Goal: Task Accomplishment & Management: Use online tool/utility

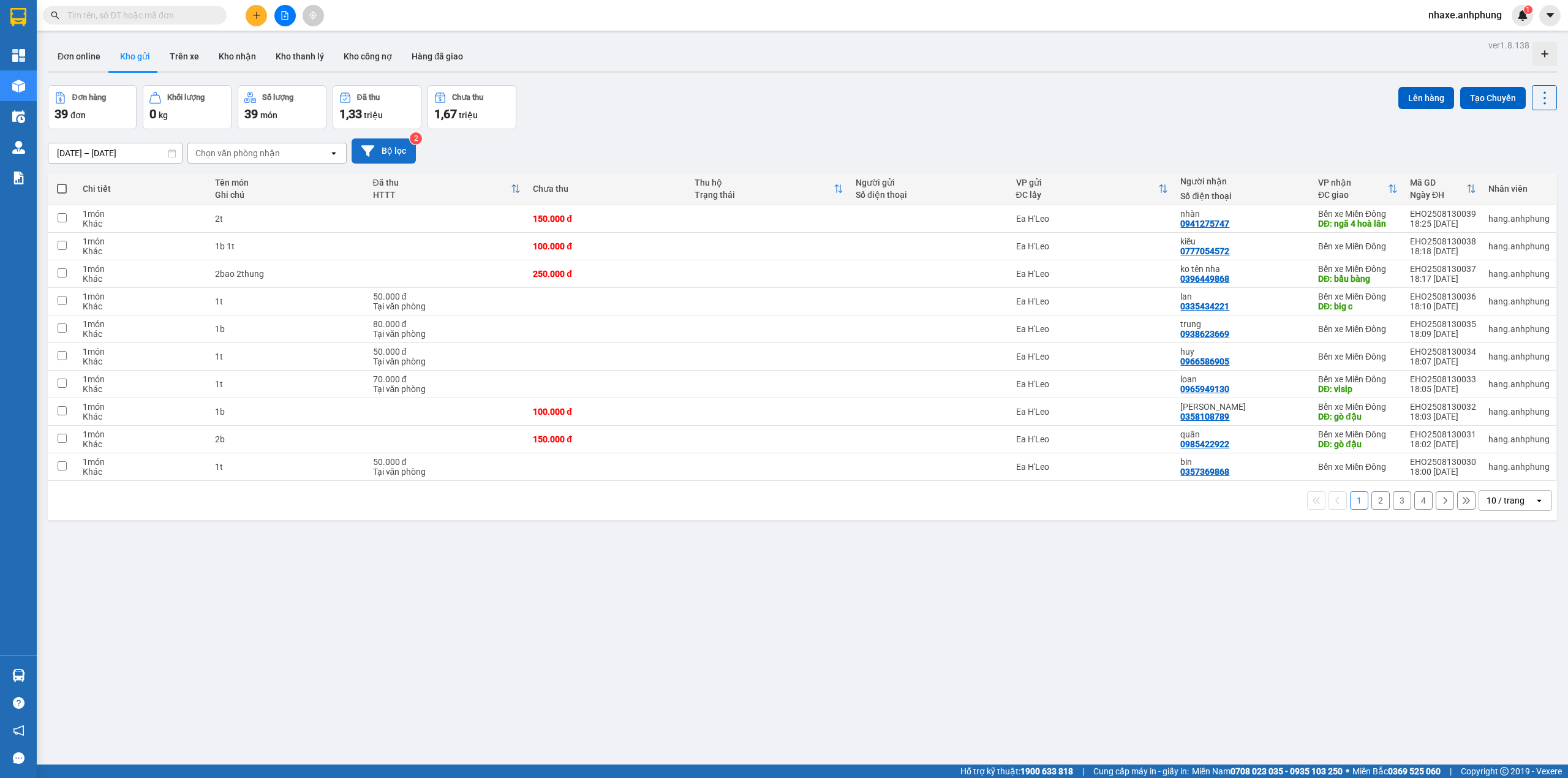
click at [388, 155] on button "Bộ lọc" at bounding box center [384, 150] width 64 height 25
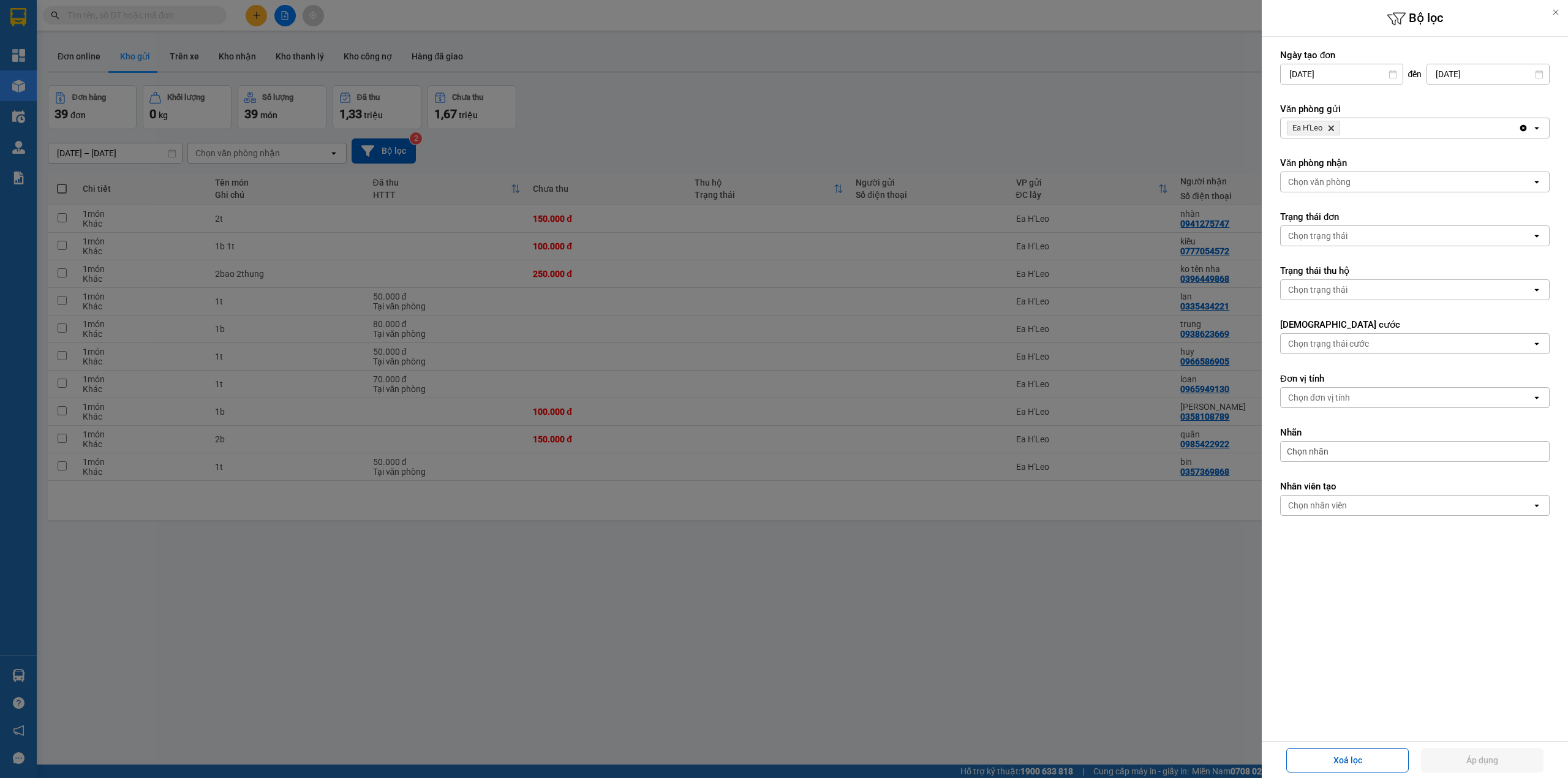
click at [1333, 185] on div "Chọn văn phòng" at bounding box center [1319, 182] width 63 height 12
click at [1341, 206] on span "Bến xe Miền Đông" at bounding box center [1327, 210] width 74 height 12
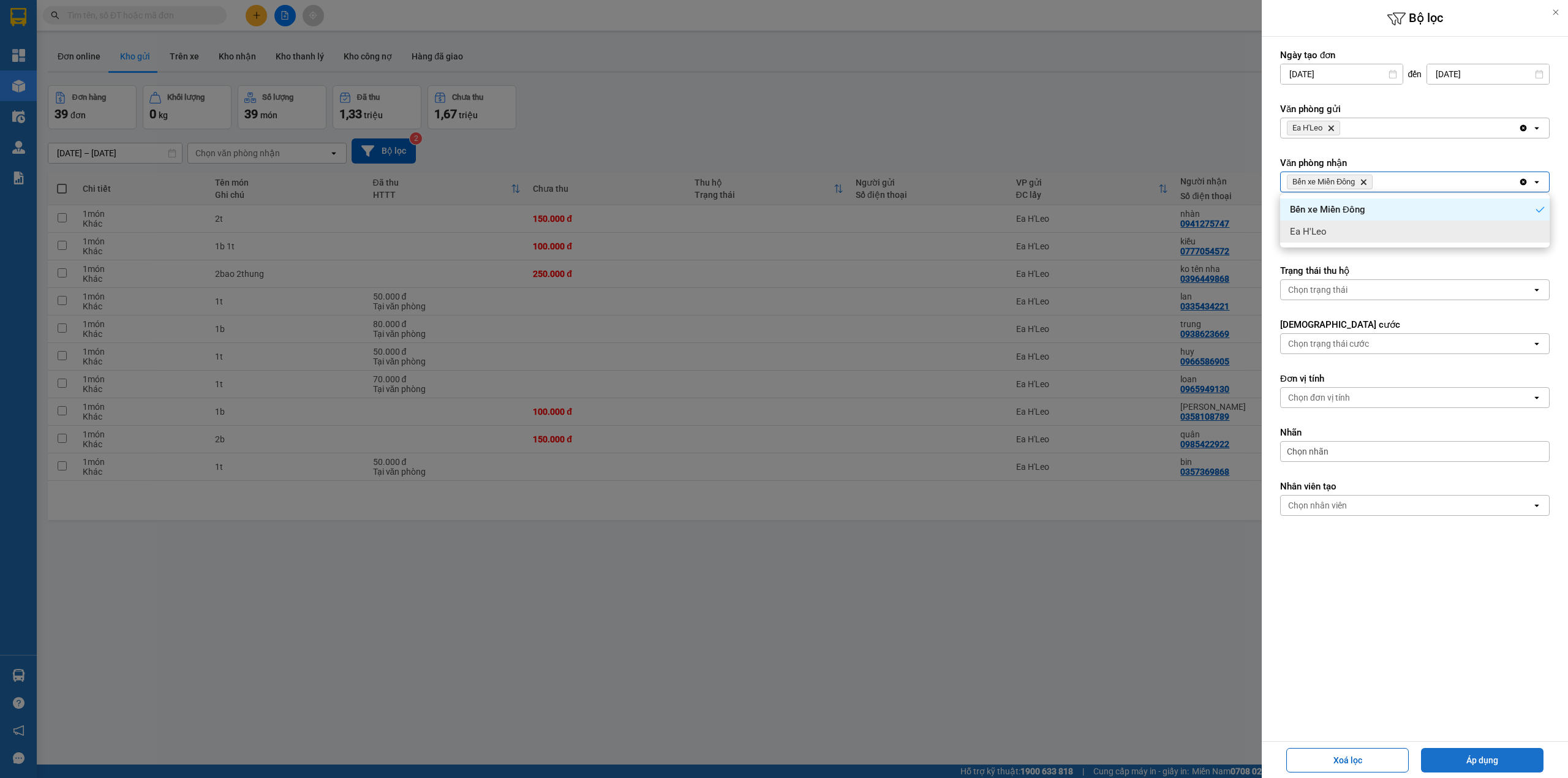
click at [1490, 763] on button "Áp dụng" at bounding box center [1481, 760] width 123 height 25
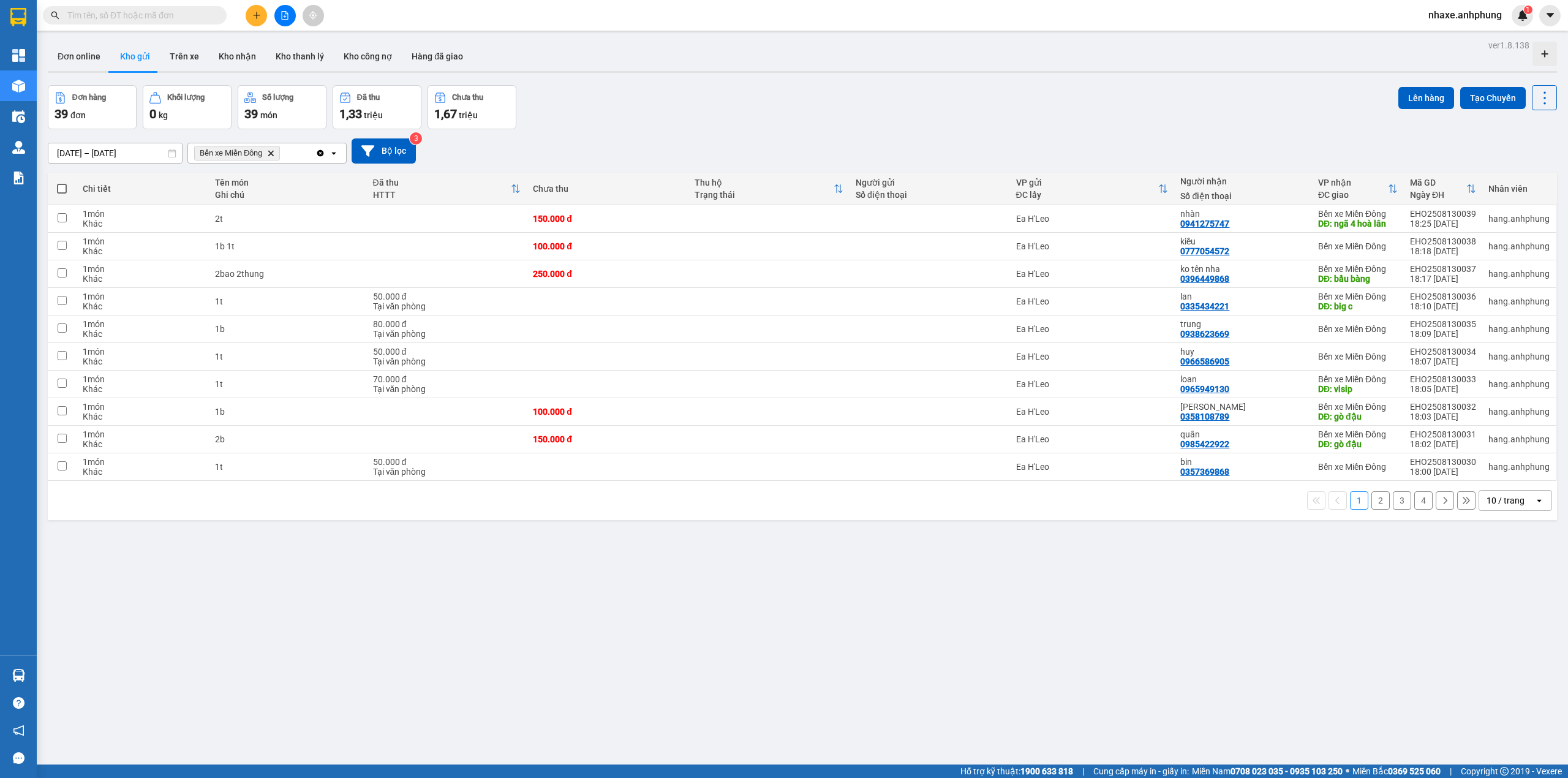
click at [1502, 497] on div "10 / trang" at bounding box center [1505, 501] width 38 height 12
click at [1517, 620] on div "80 / trang" at bounding box center [1503, 618] width 74 height 22
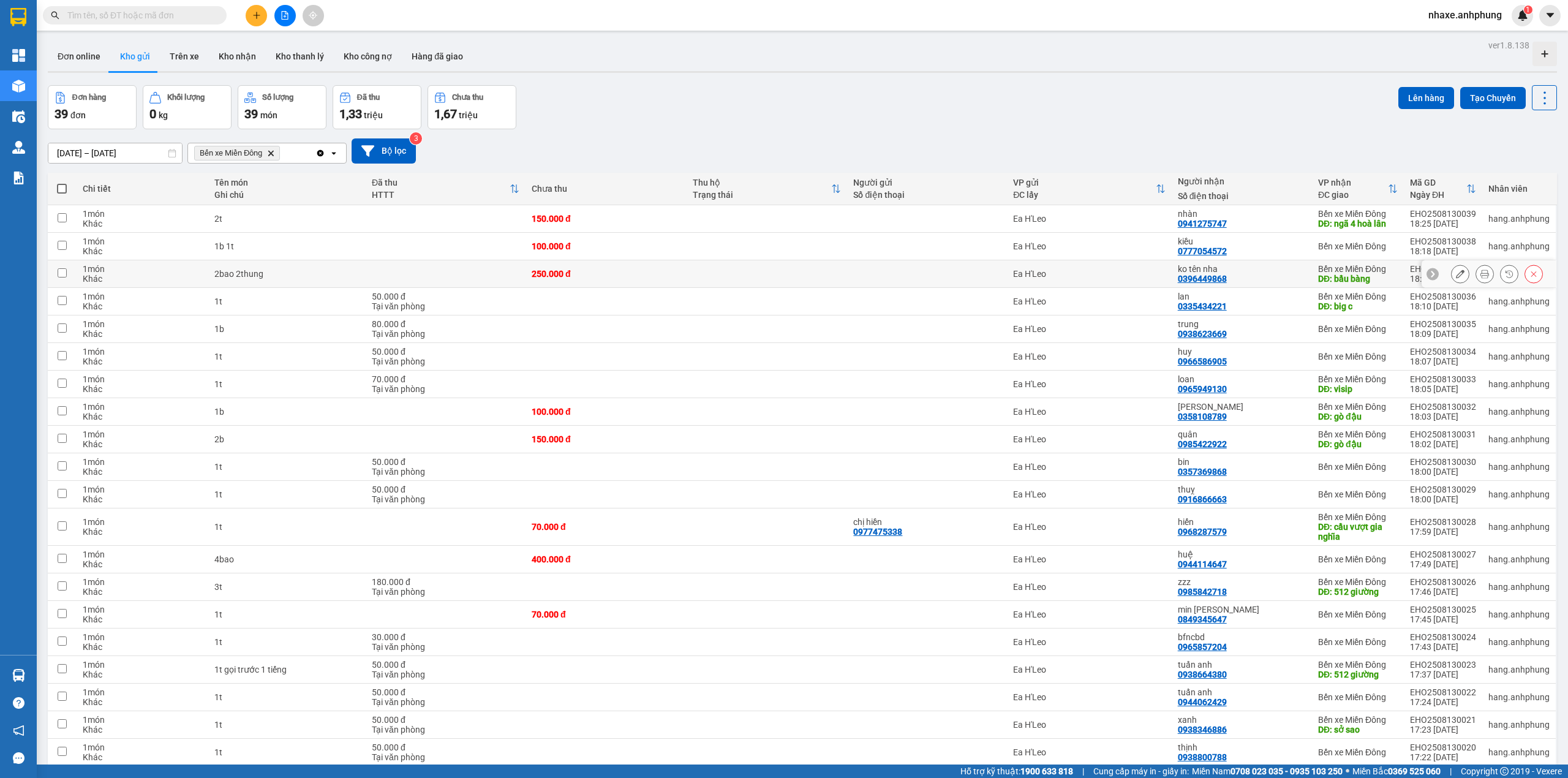
click at [1297, 275] on div "ko tên nha 0396449868" at bounding box center [1241, 274] width 128 height 20
checkbox input "true"
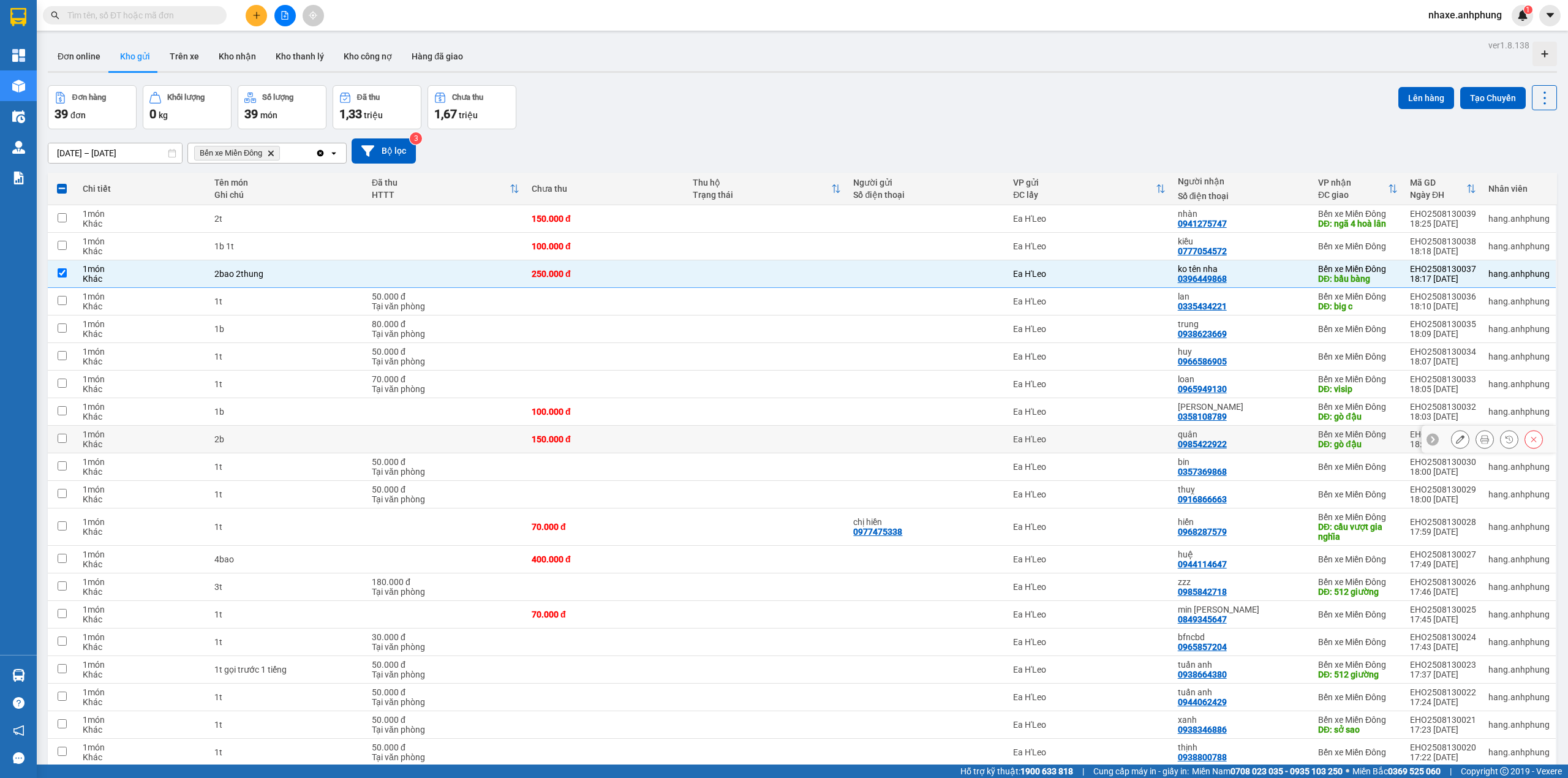
scroll to position [82, 0]
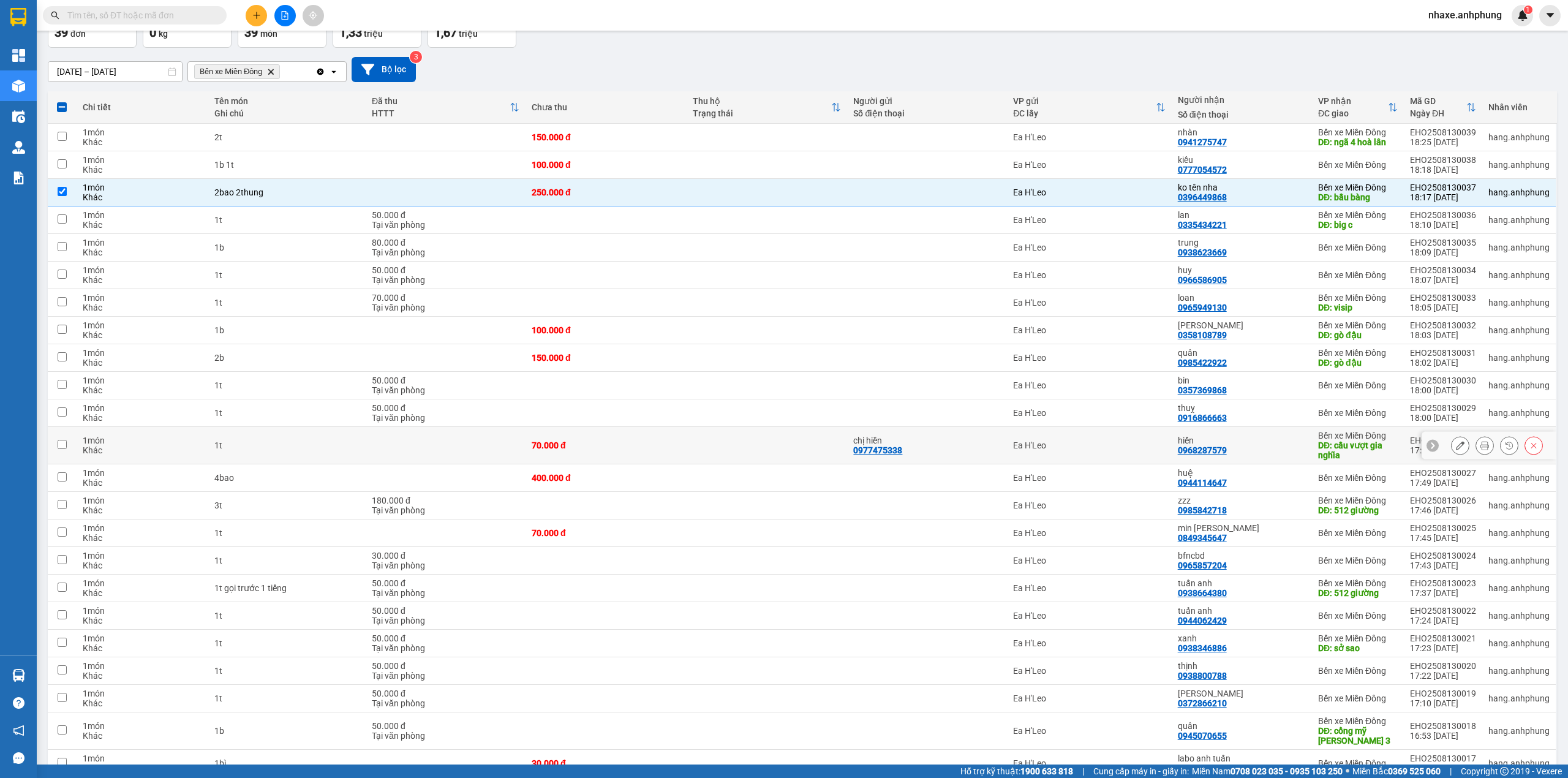
click at [1256, 454] on div "[PERSON_NAME] 0968287579" at bounding box center [1241, 445] width 128 height 20
checkbox input "true"
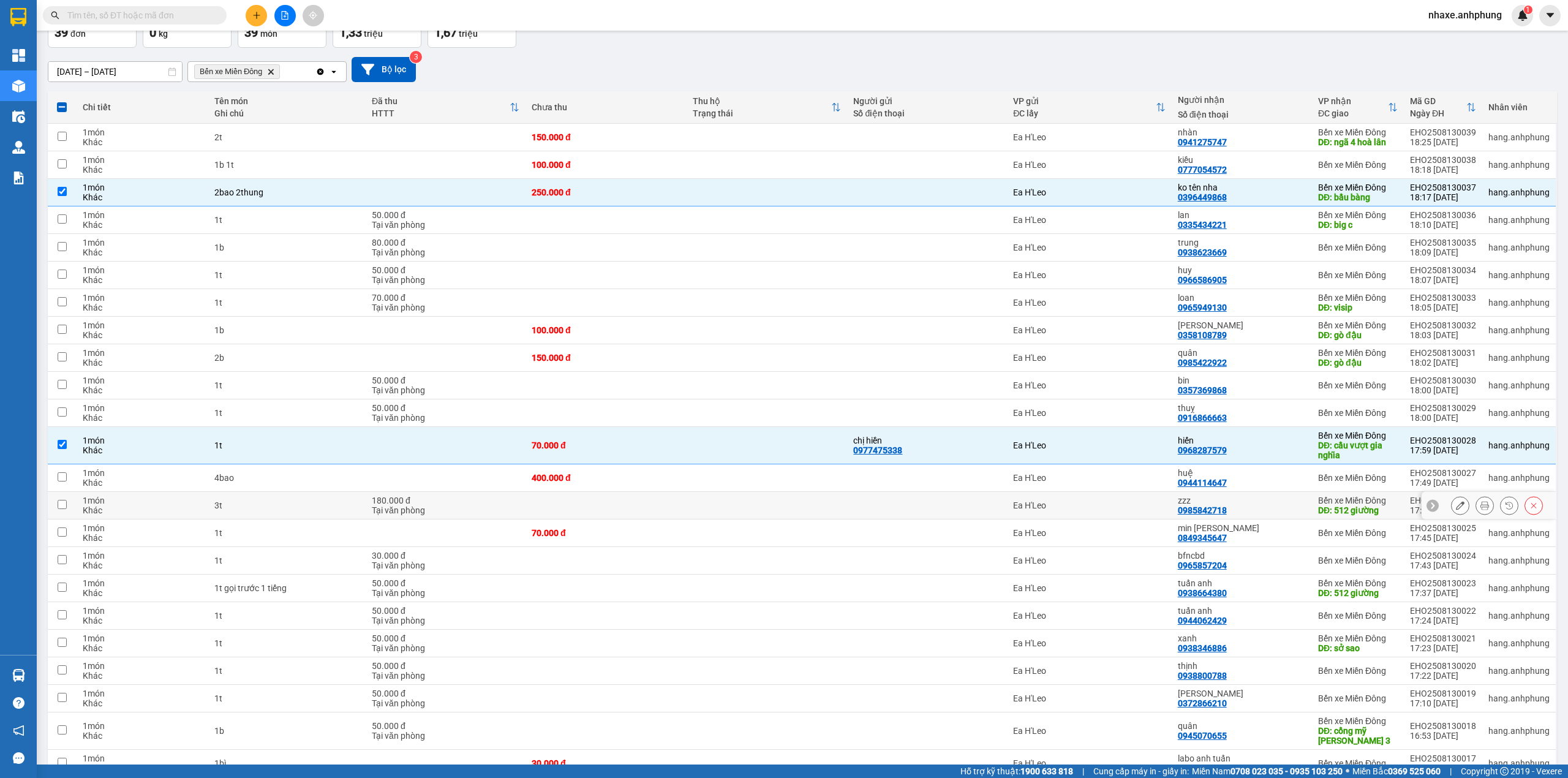
scroll to position [163, 0]
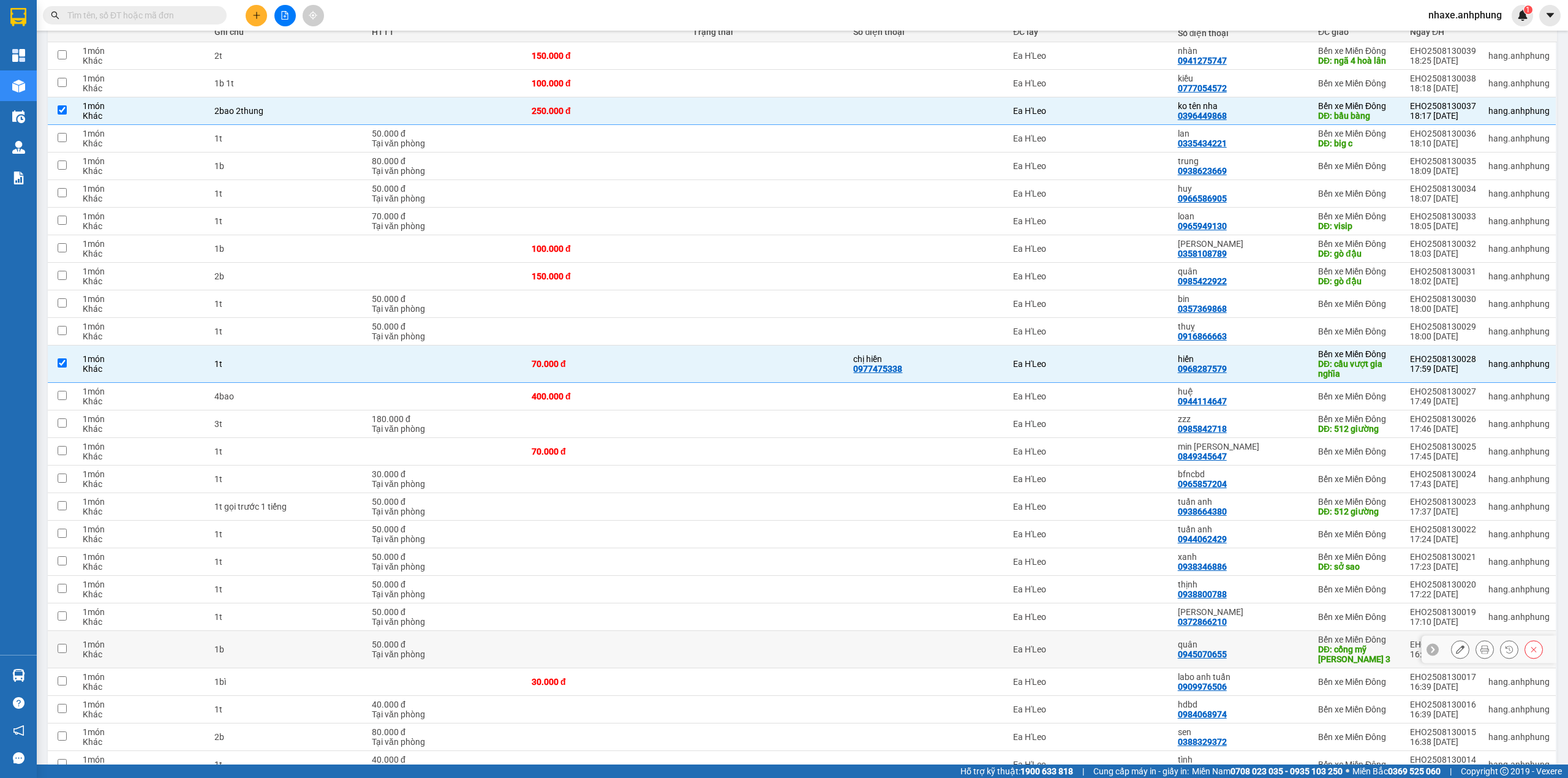
click at [1270, 647] on div "quân" at bounding box center [1241, 644] width 128 height 9
checkbox input "true"
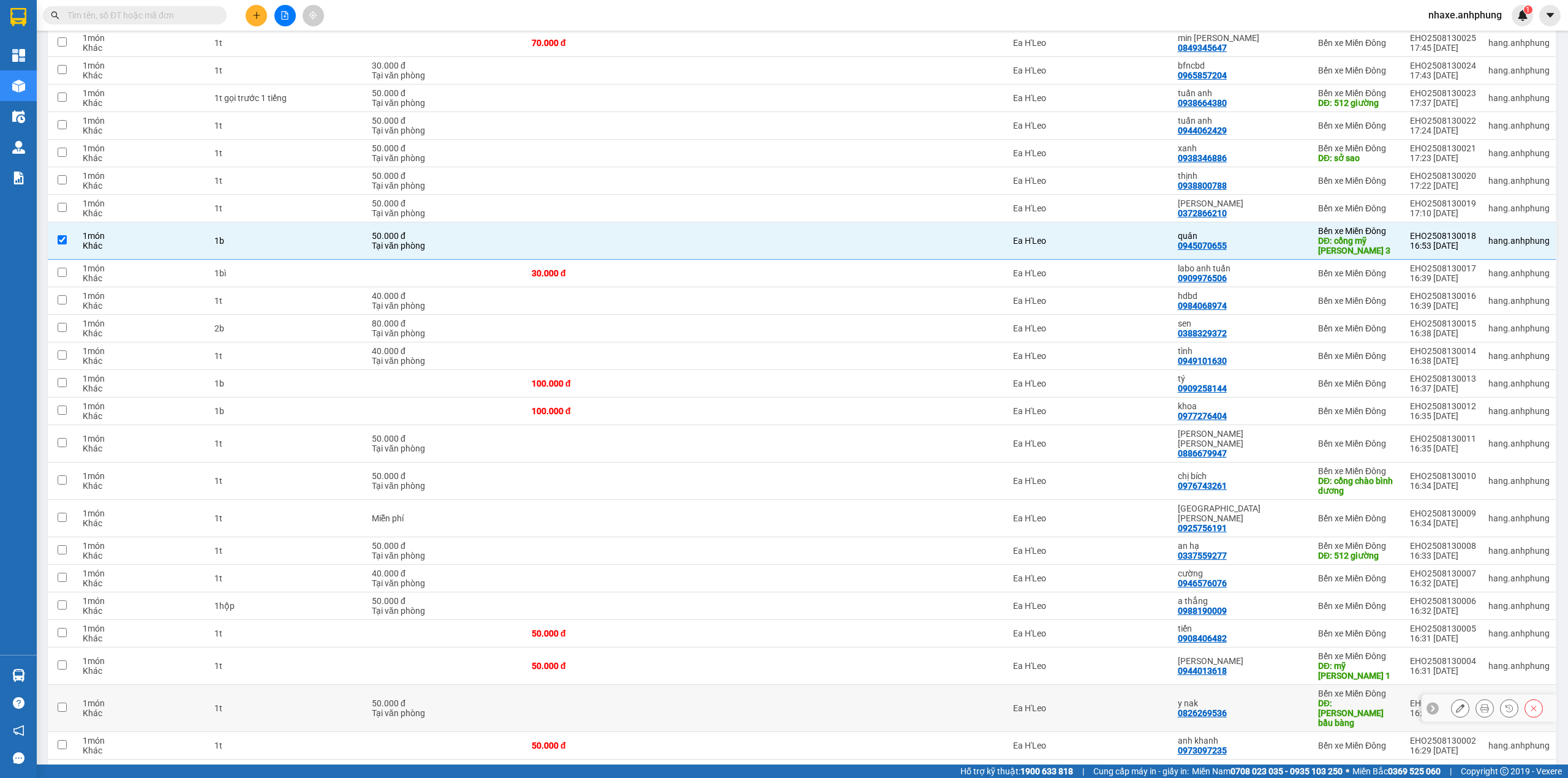
scroll to position [614, 0]
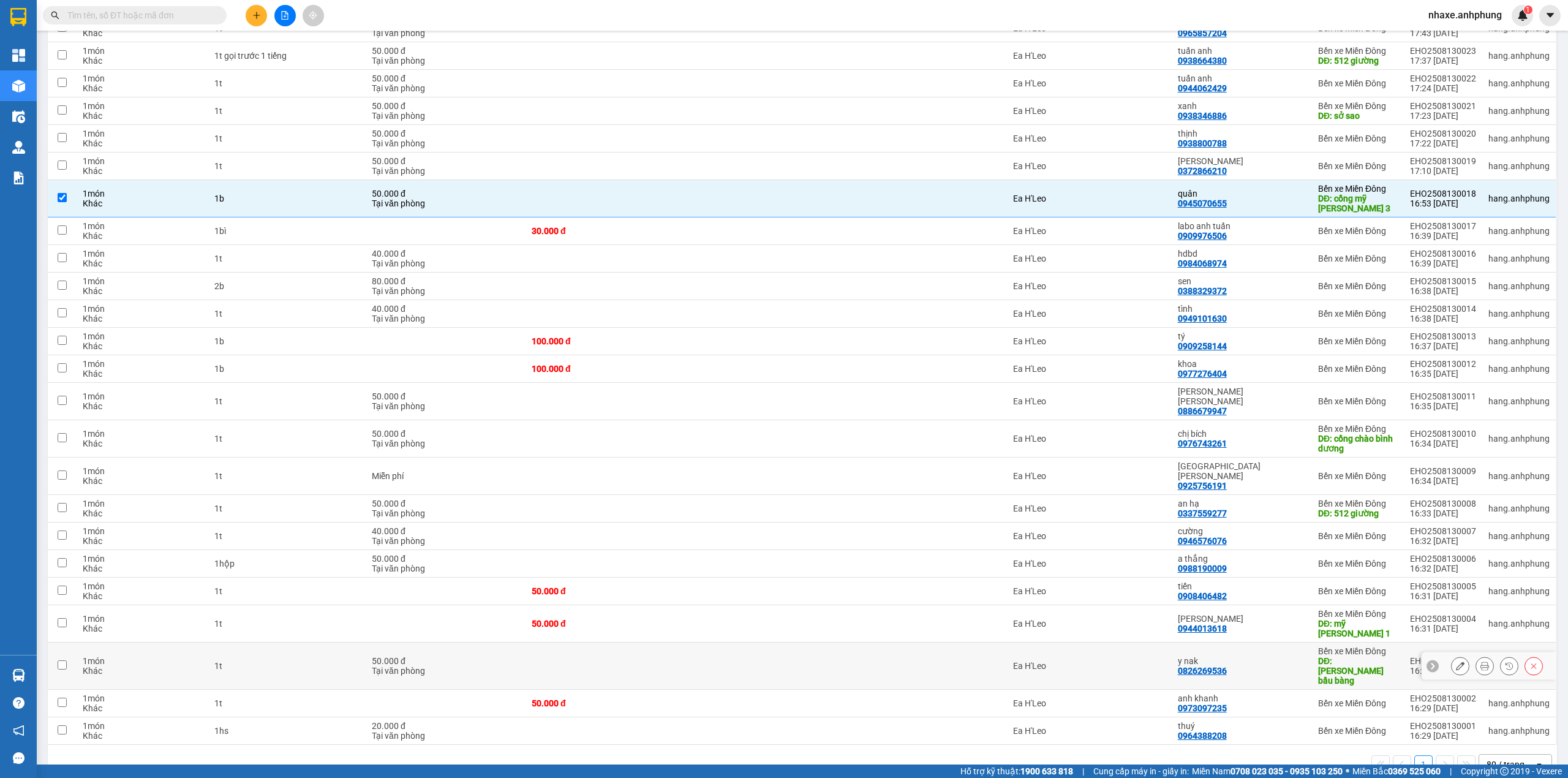
click at [1259, 656] on div "y nak 0826269536" at bounding box center [1241, 666] width 128 height 20
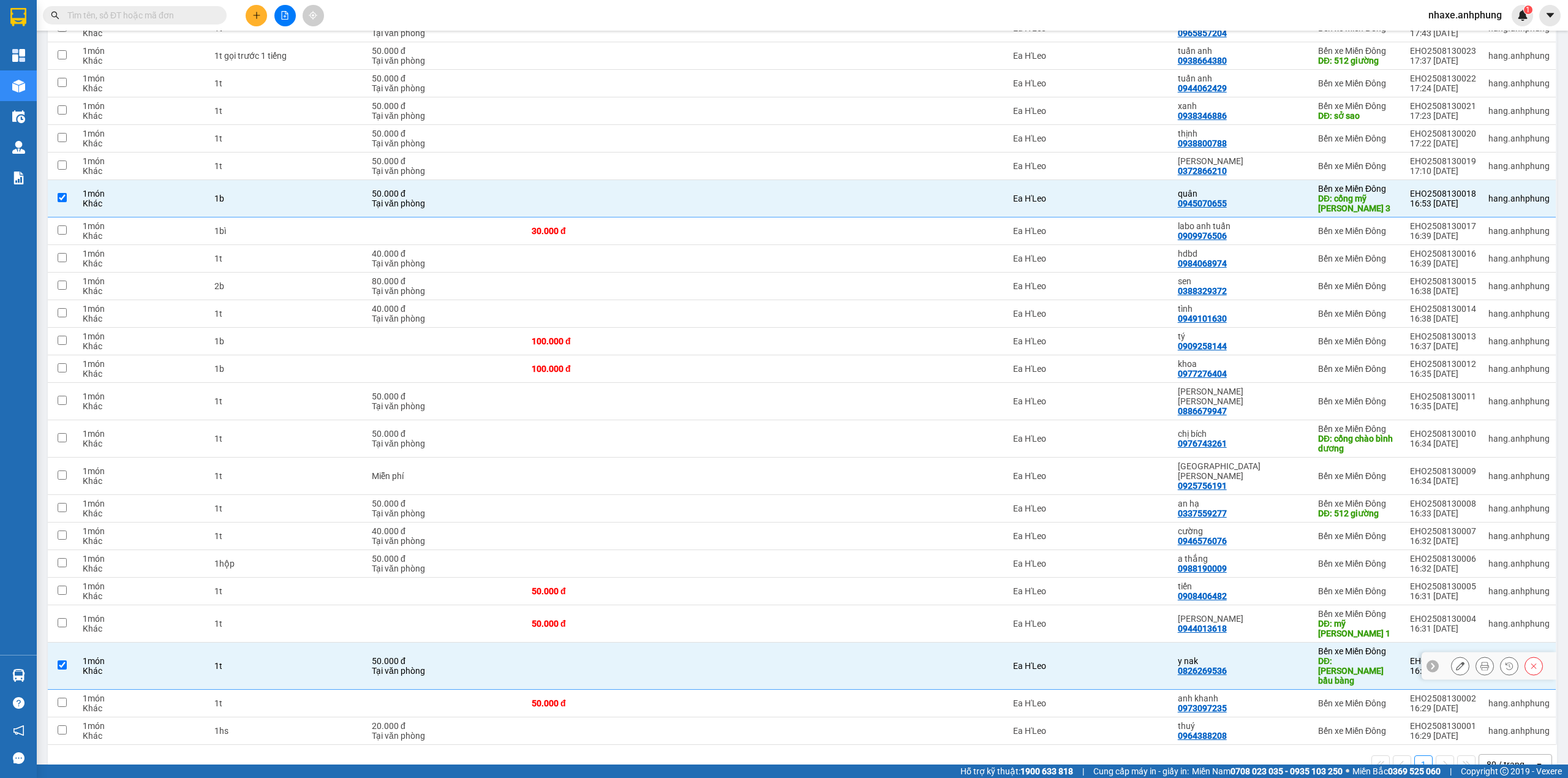
click at [1259, 656] on div "y nak 0826269536" at bounding box center [1241, 666] width 128 height 20
checkbox input "false"
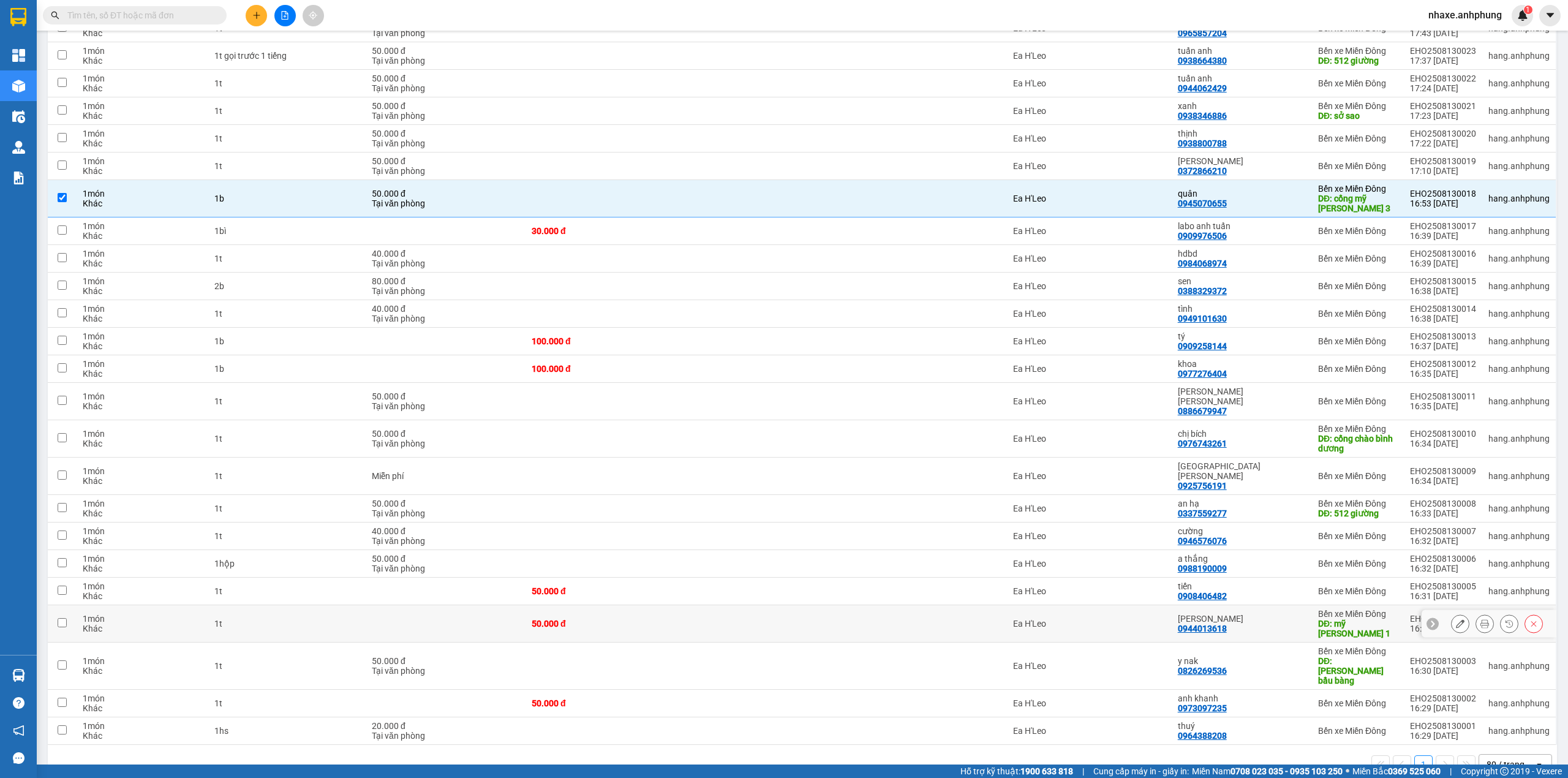
click at [1262, 614] on div "[PERSON_NAME] 0944013618" at bounding box center [1241, 623] width 128 height 20
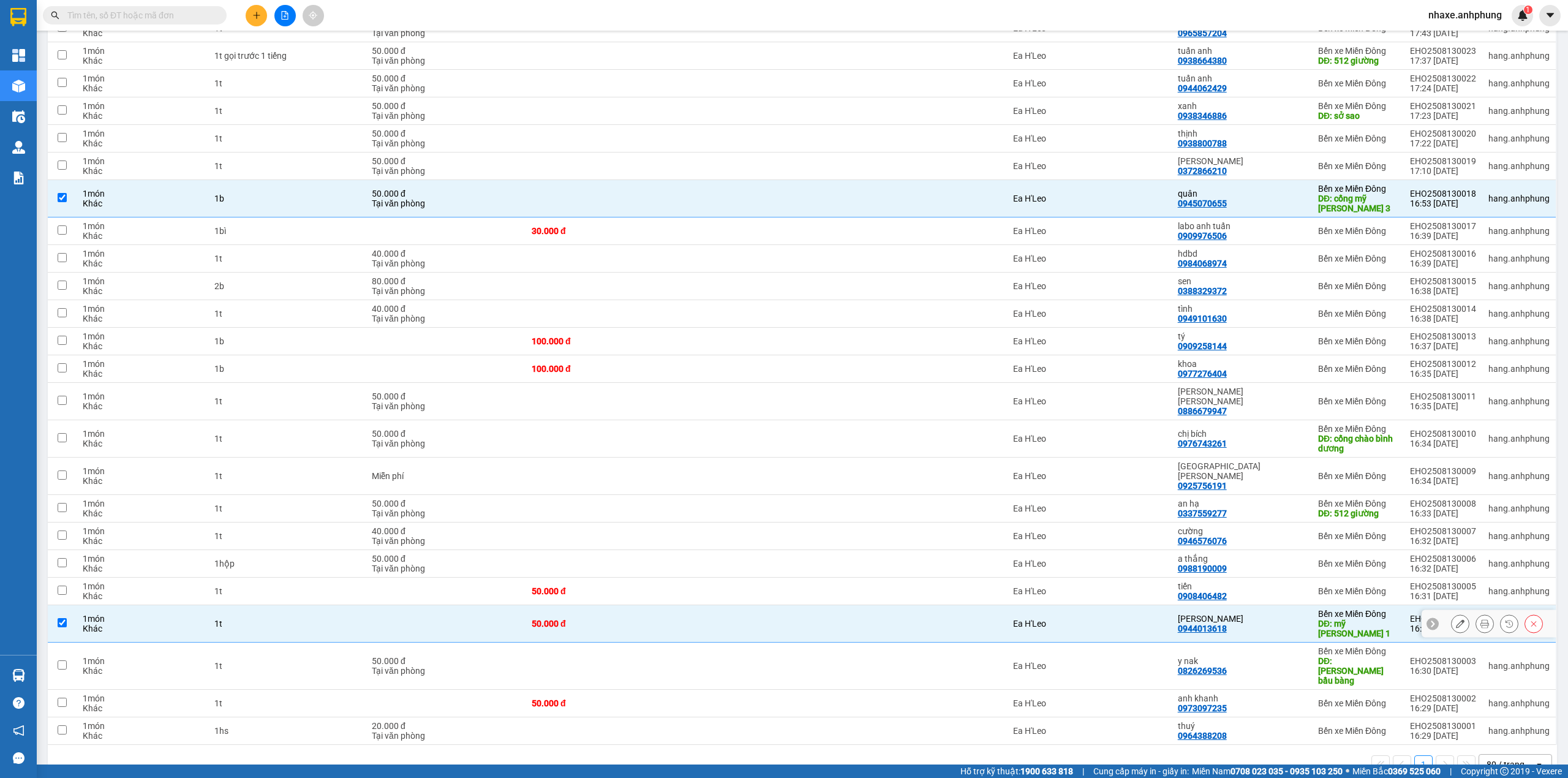
checkbox input "true"
click at [1258, 656] on div "y nak" at bounding box center [1241, 660] width 128 height 9
checkbox input "true"
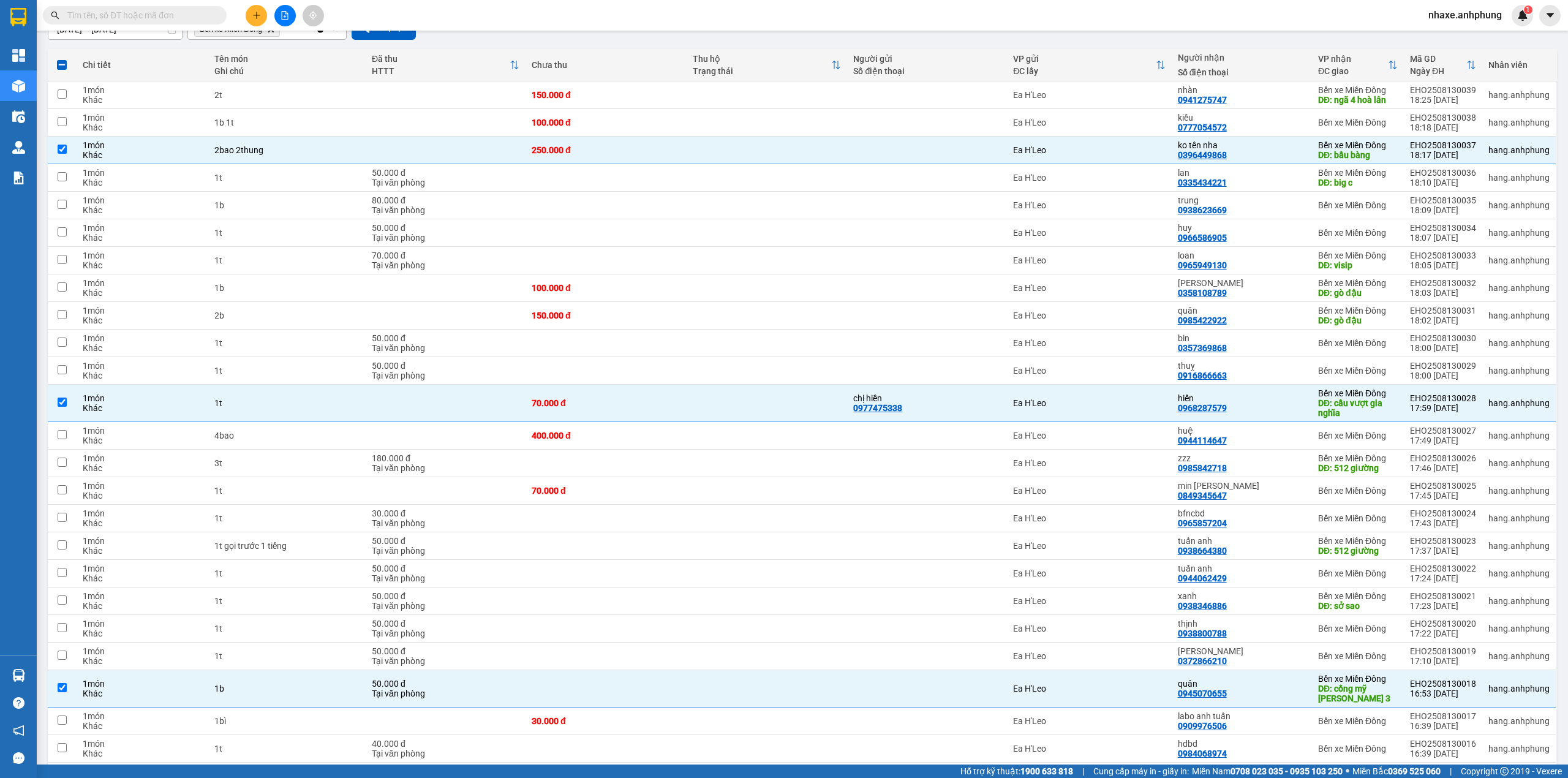
scroll to position [42, 0]
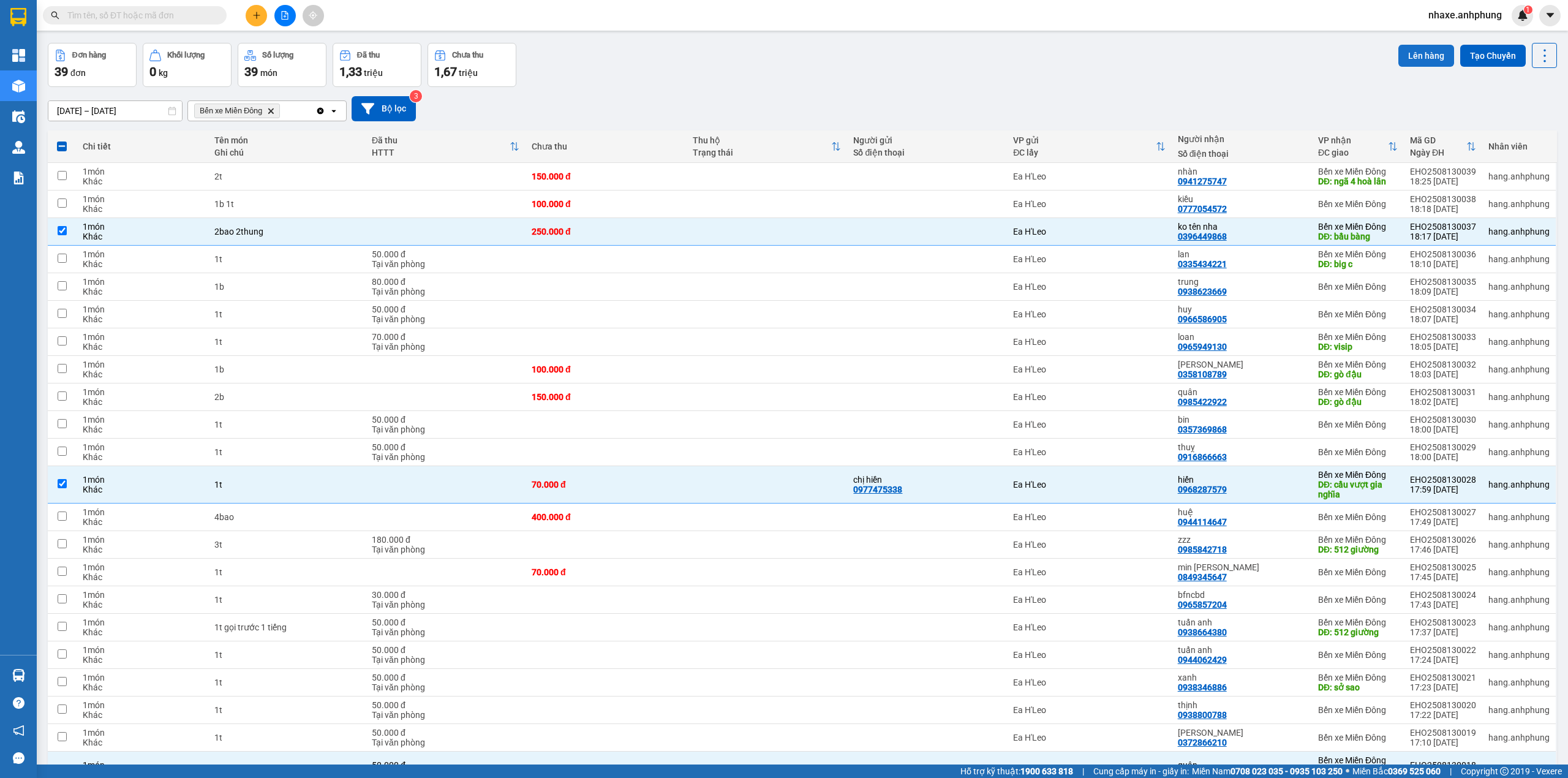
click at [1416, 57] on button "Lên hàng" at bounding box center [1426, 56] width 56 height 22
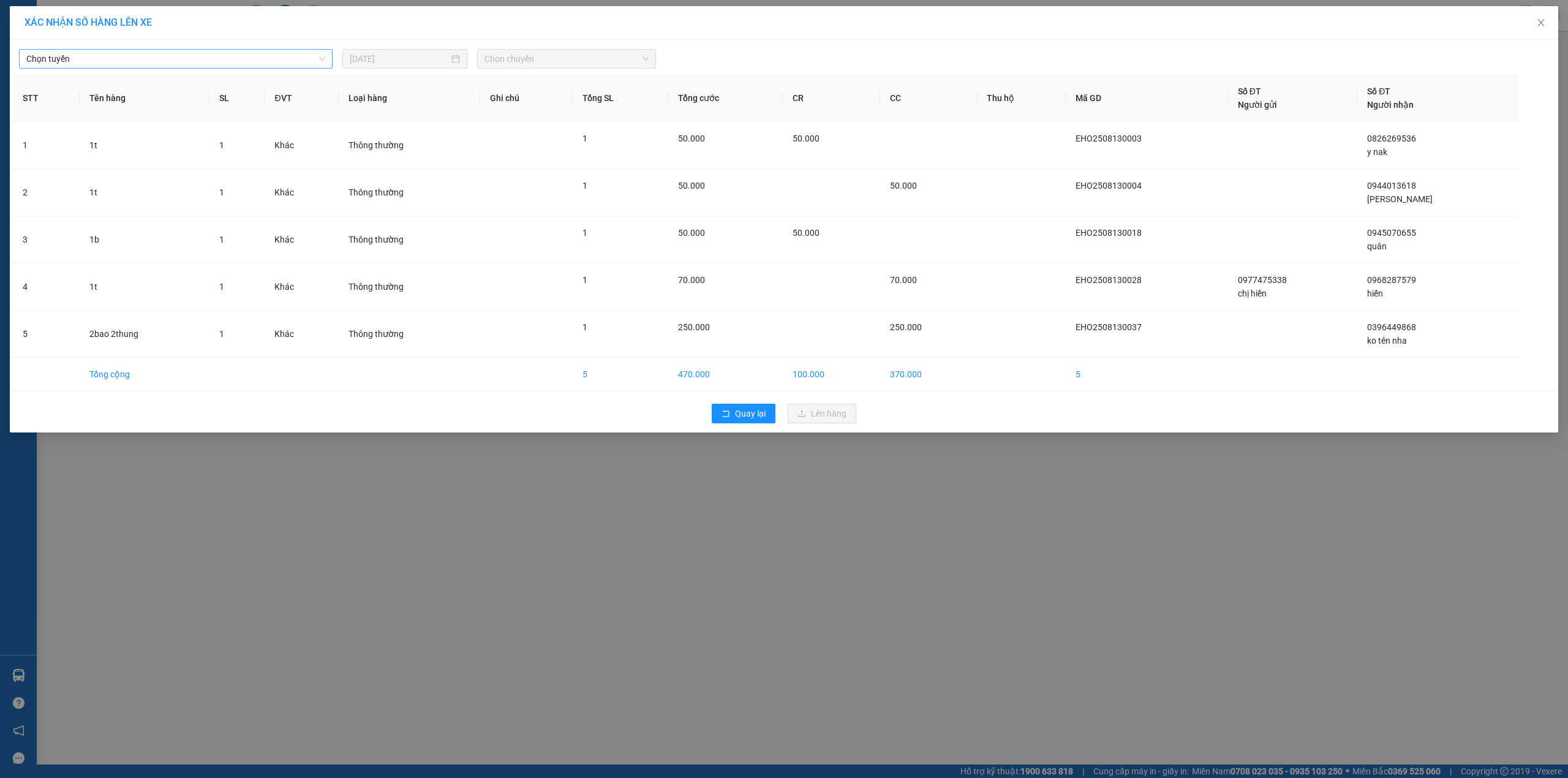
click at [130, 58] on span "Chọn tuyến" at bounding box center [176, 58] width 299 height 18
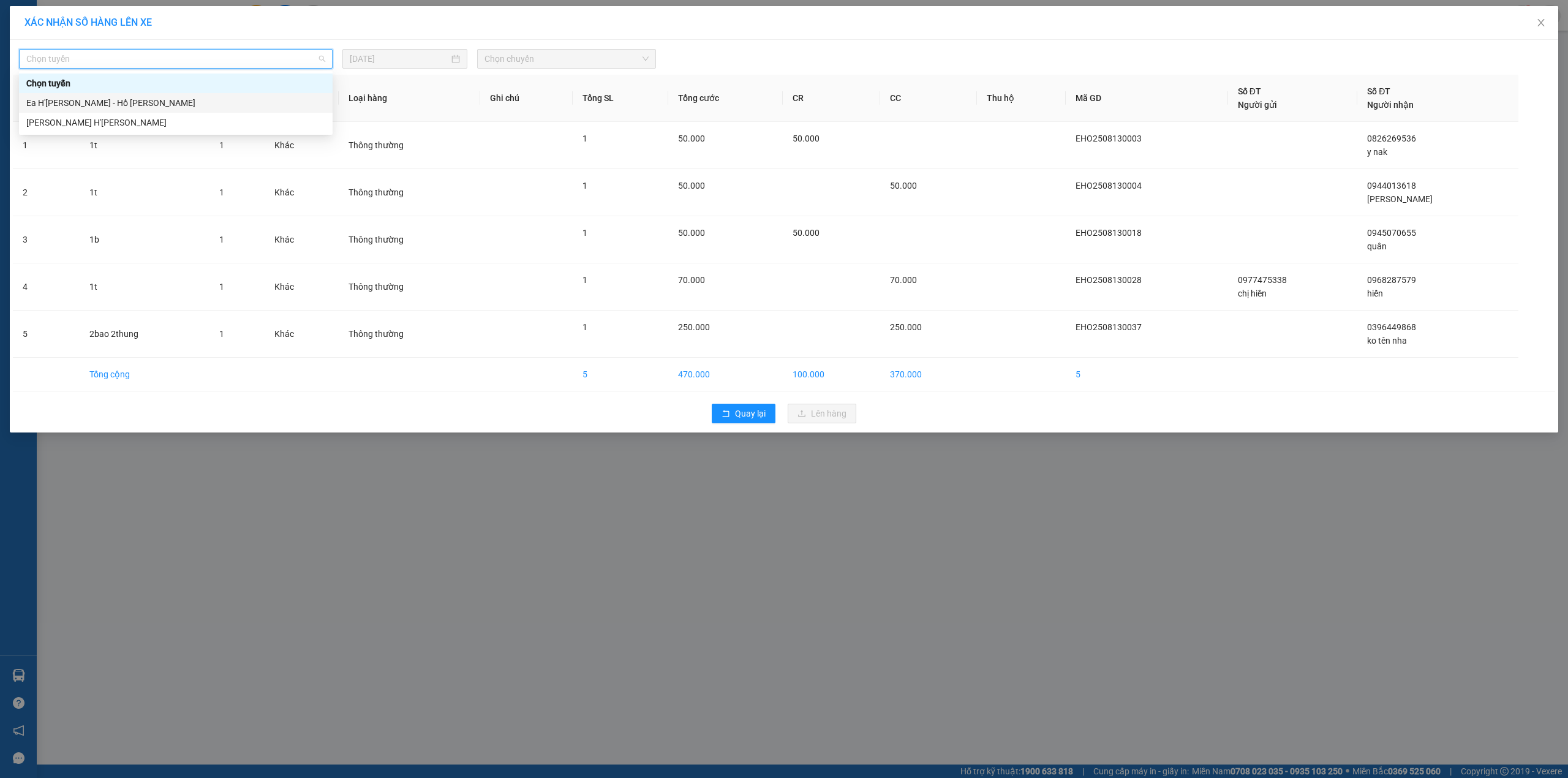
click at [118, 100] on div "Ea H'[PERSON_NAME] - Hồ [PERSON_NAME]" at bounding box center [176, 103] width 299 height 14
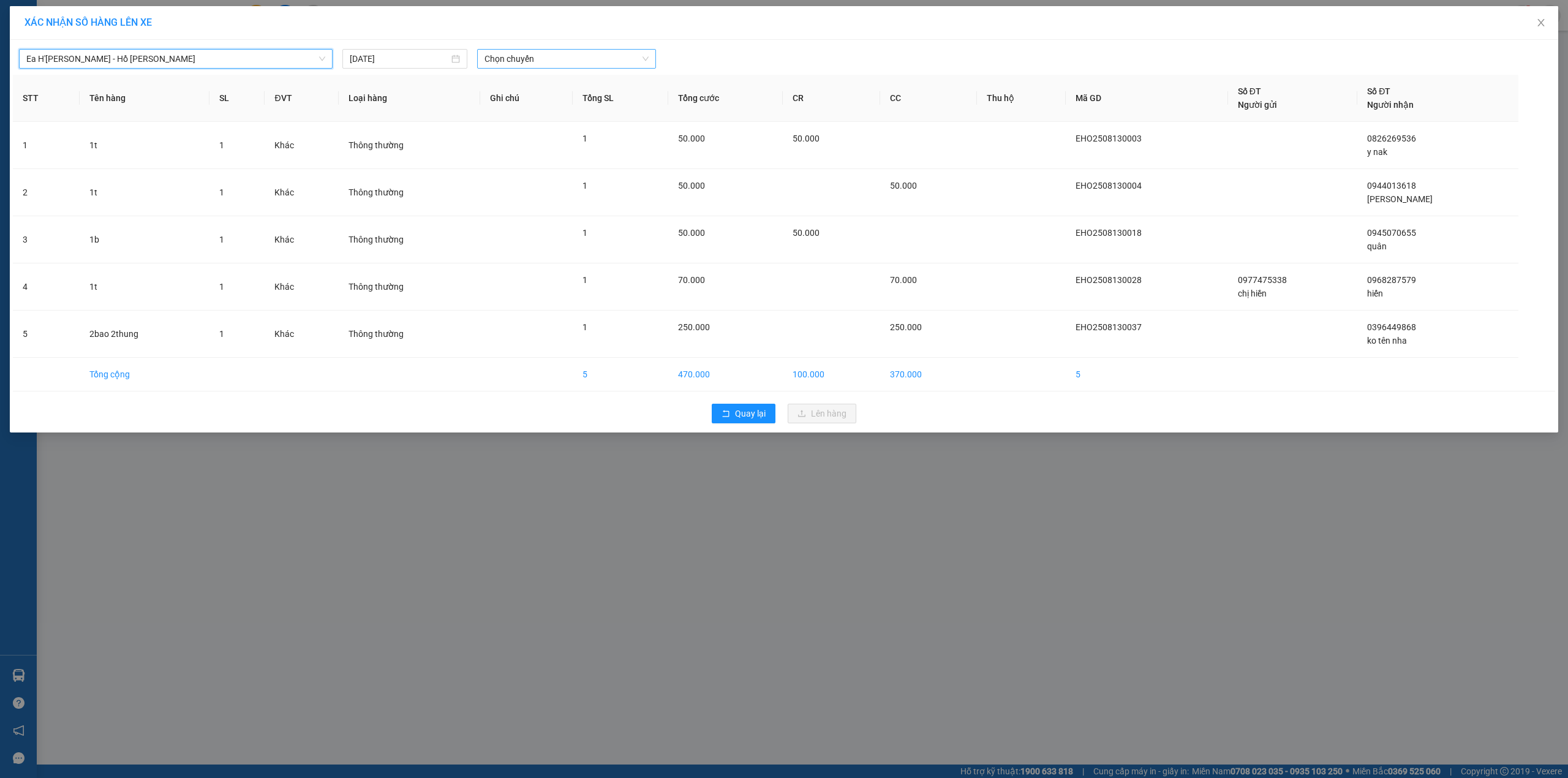
click at [525, 62] on span "Chọn chuyến" at bounding box center [566, 58] width 164 height 18
click at [530, 106] on div "19:00" at bounding box center [531, 103] width 95 height 14
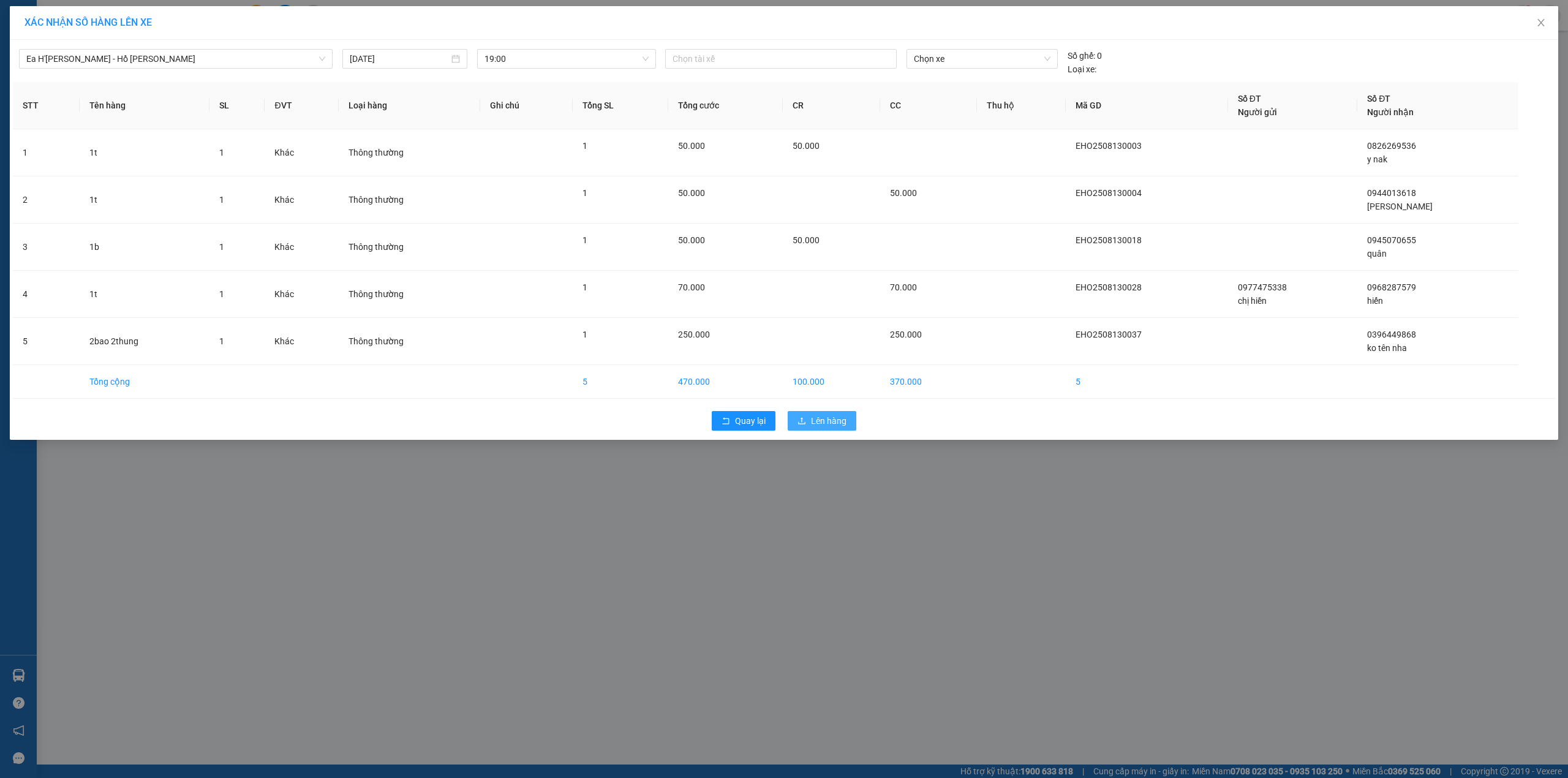
click at [806, 419] on icon "upload" at bounding box center [802, 421] width 9 height 9
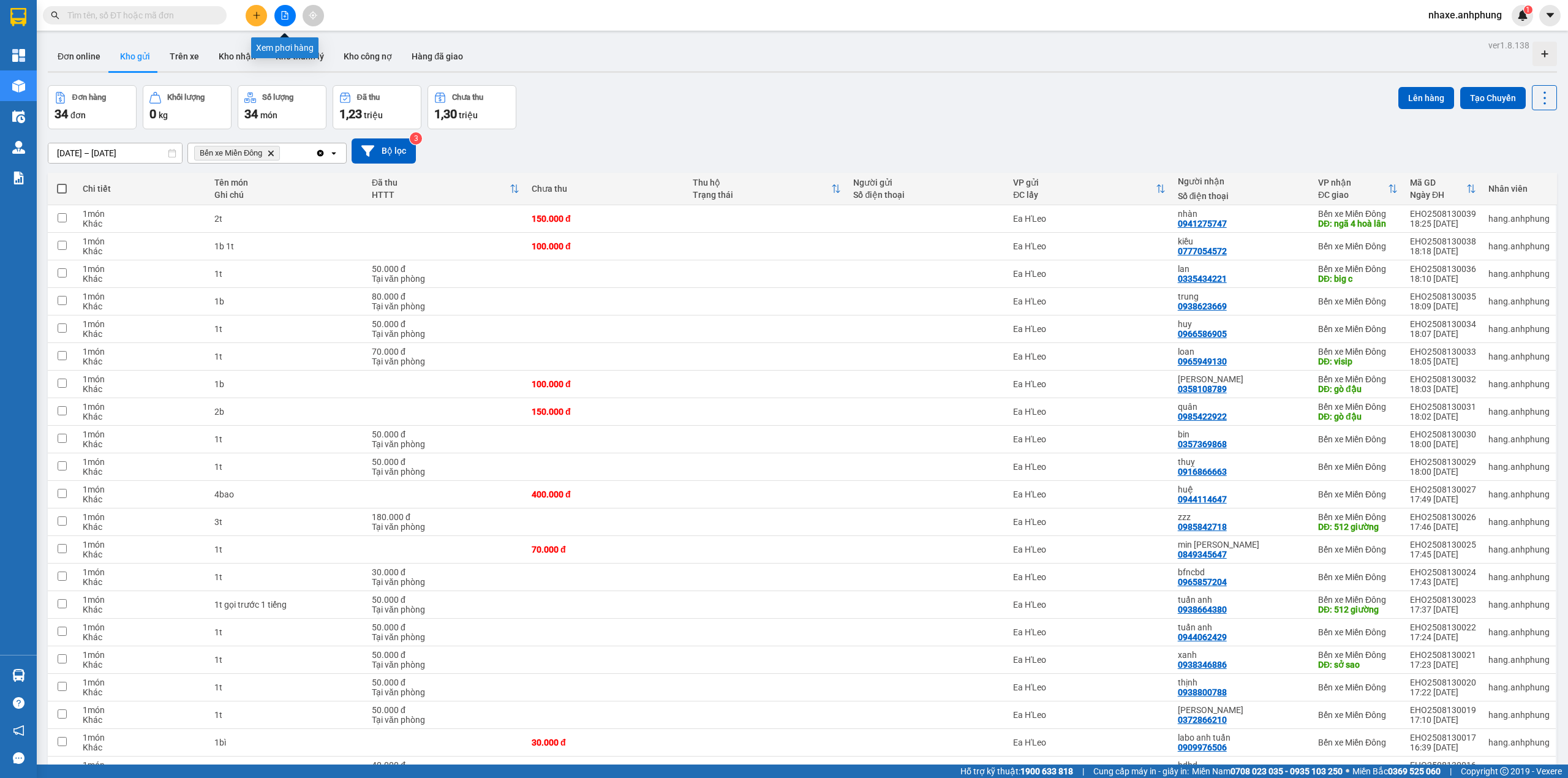
click at [279, 15] on button at bounding box center [285, 15] width 21 height 21
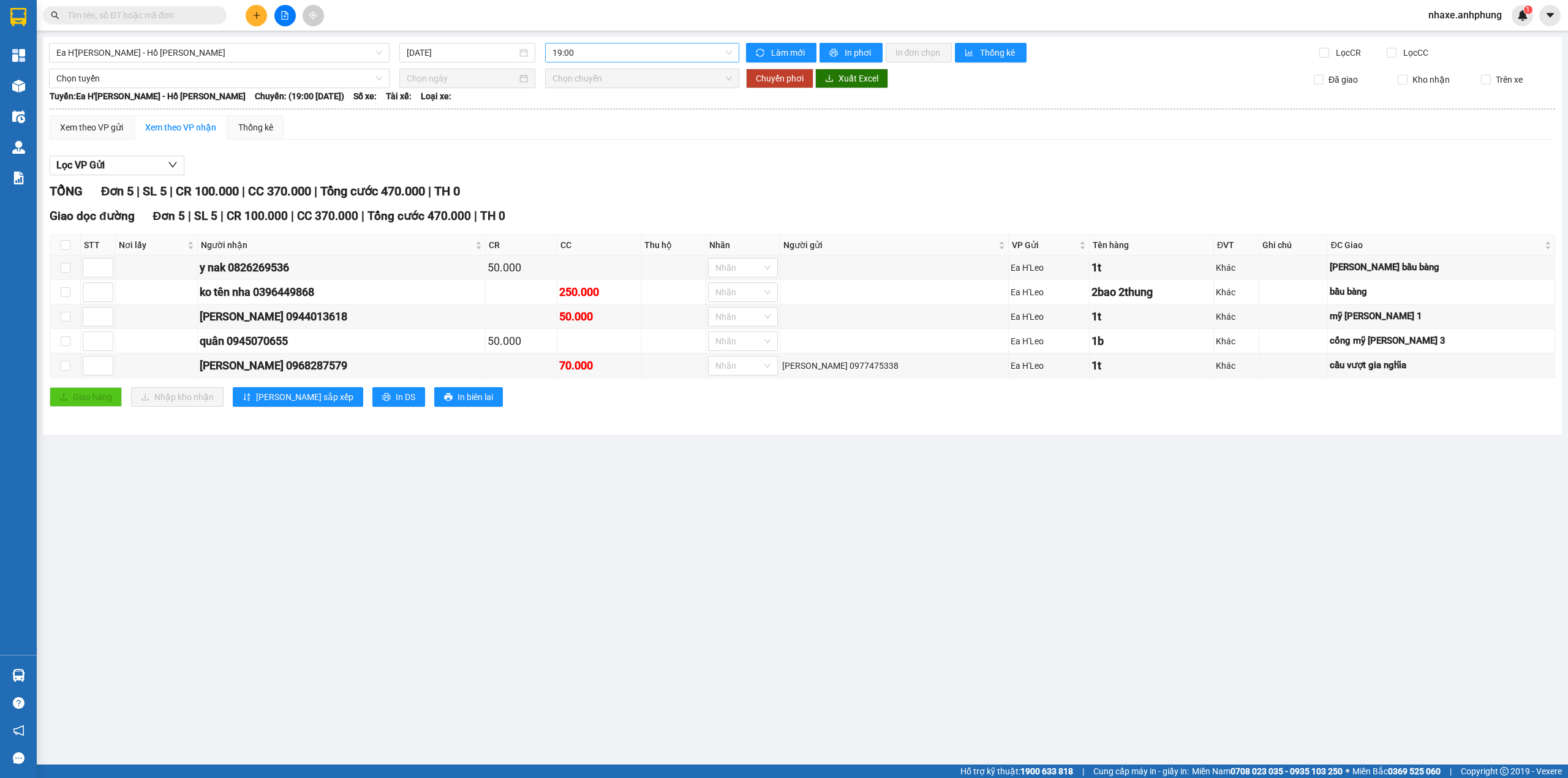
click at [600, 55] on span "19:00" at bounding box center [643, 52] width 180 height 18
click at [593, 94] on div "19:00" at bounding box center [600, 97] width 95 height 14
click at [854, 52] on span "In phơi" at bounding box center [858, 53] width 28 height 14
